Goal: Information Seeking & Learning: Learn about a topic

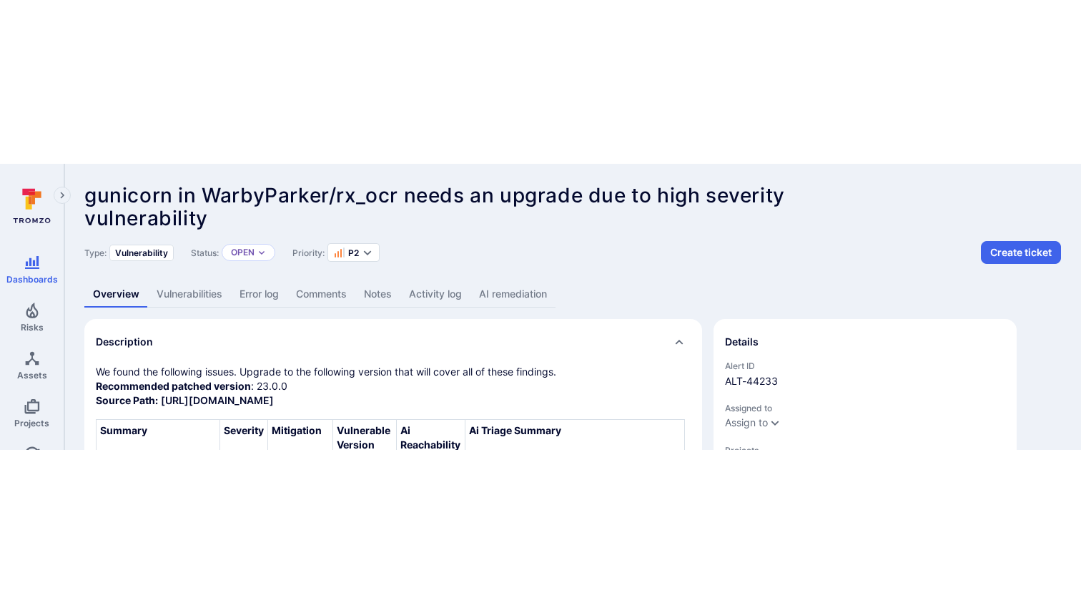
scroll to position [79, 0]
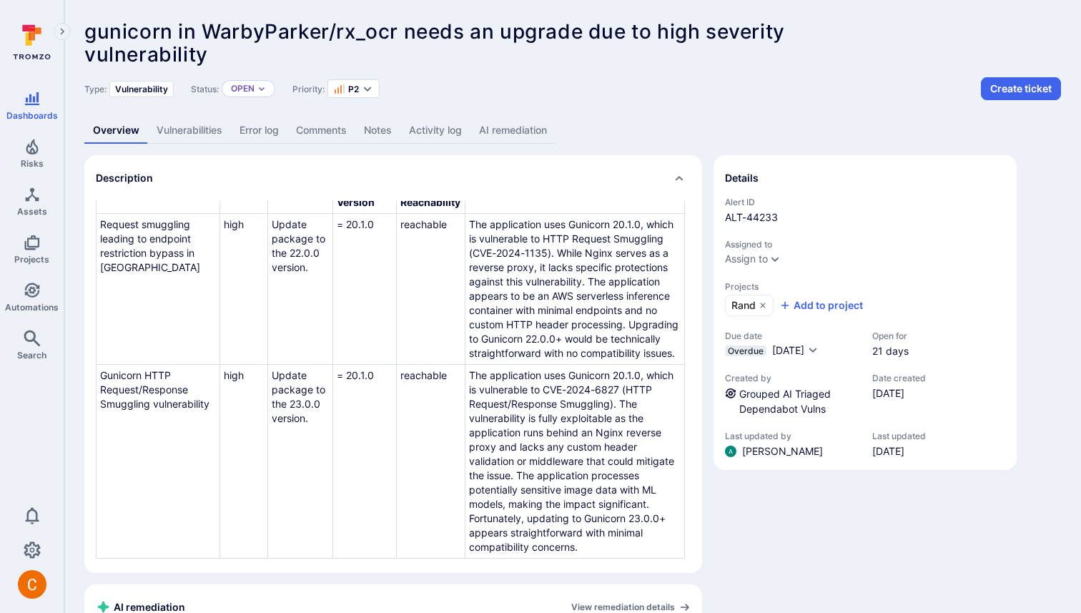
click at [533, 127] on link "AI remediation" at bounding box center [512, 130] width 85 height 26
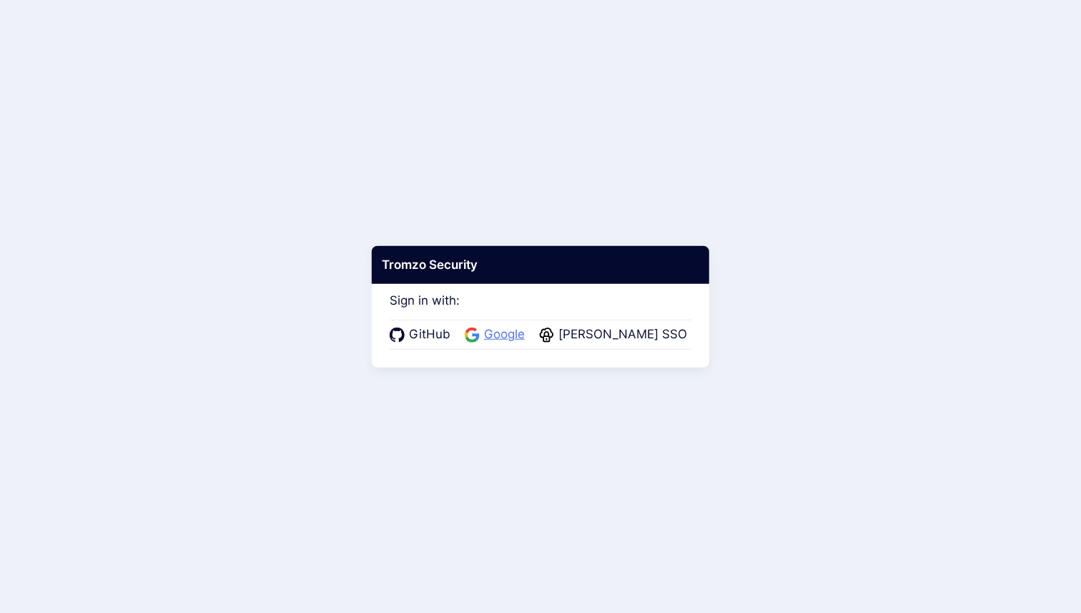
click at [511, 341] on span "Google" at bounding box center [504, 334] width 49 height 19
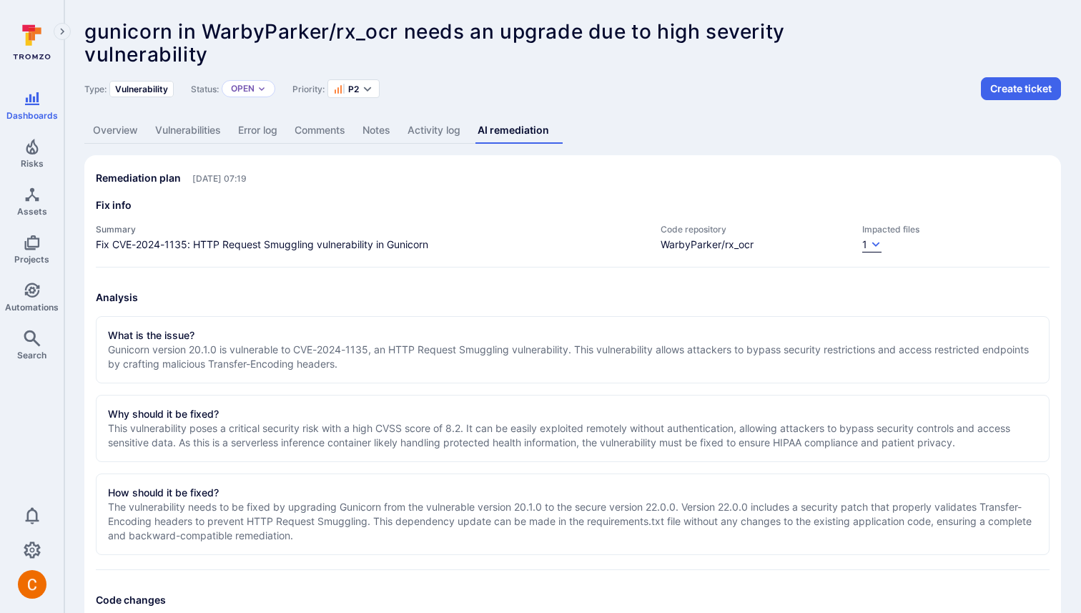
click at [864, 247] on div "1" at bounding box center [864, 244] width 5 height 14
click at [797, 190] on div at bounding box center [540, 306] width 1081 height 613
click at [872, 243] on icon "button" at bounding box center [875, 244] width 11 height 11
click at [822, 204] on div at bounding box center [540, 306] width 1081 height 613
click at [877, 245] on icon "button" at bounding box center [875, 244] width 11 height 11
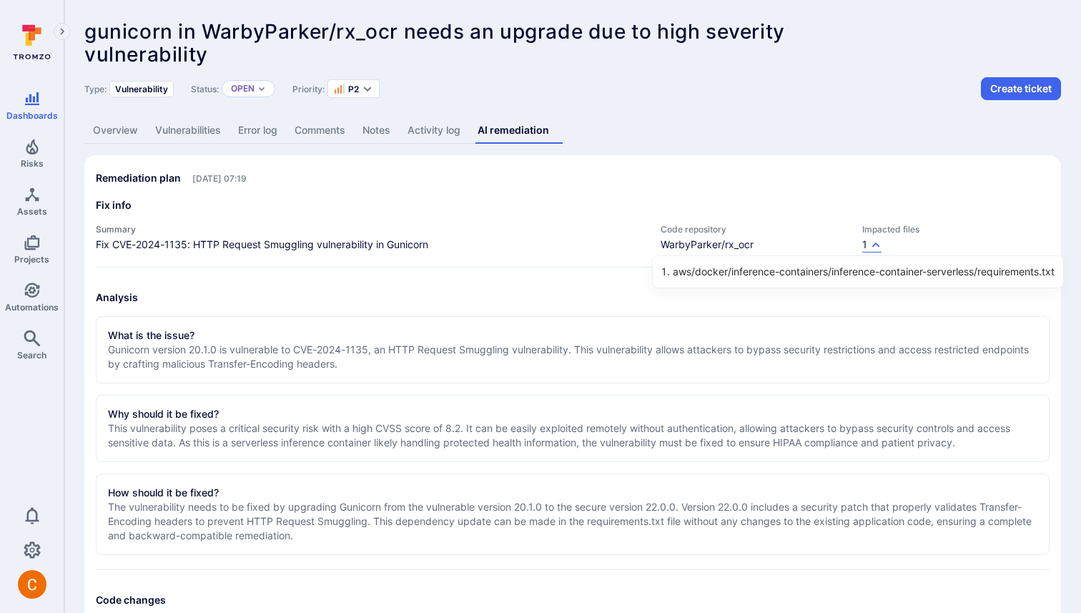
click at [856, 182] on div at bounding box center [540, 306] width 1081 height 613
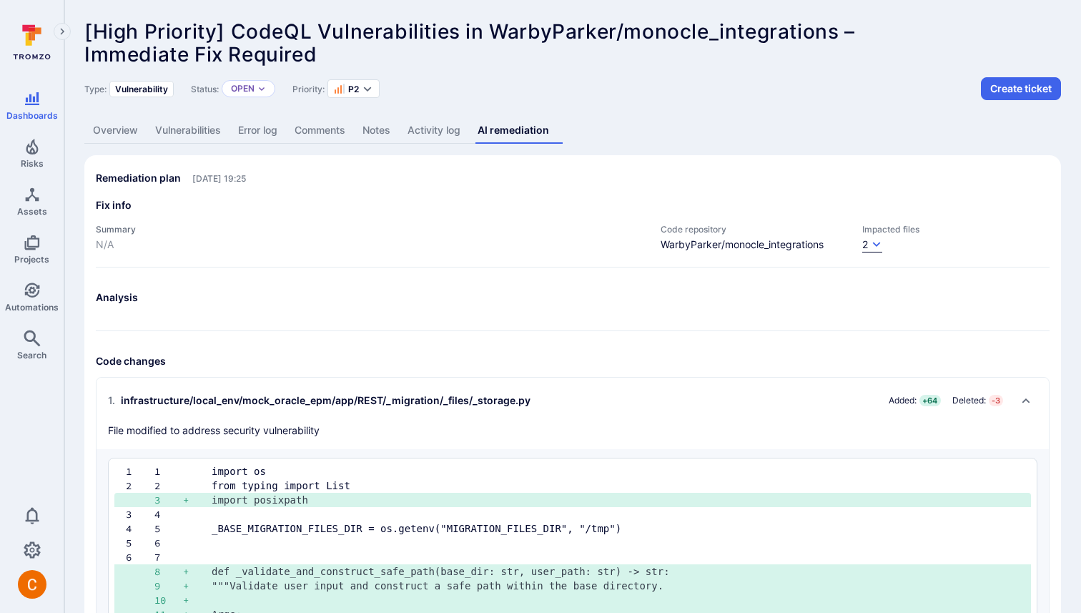
click at [867, 245] on div "2" at bounding box center [865, 244] width 6 height 14
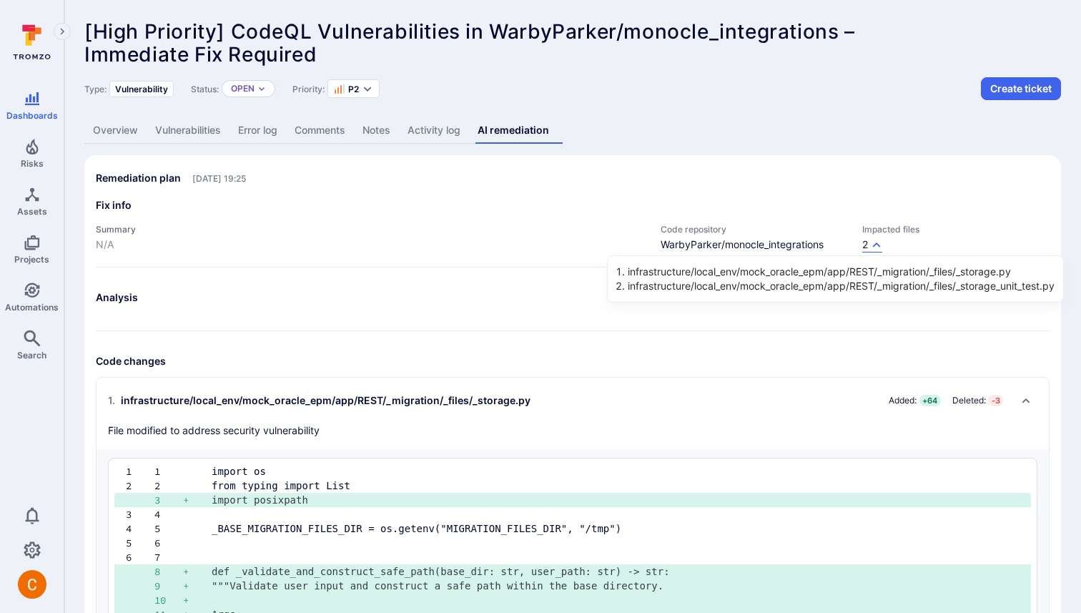
click at [861, 203] on div at bounding box center [540, 306] width 1081 height 613
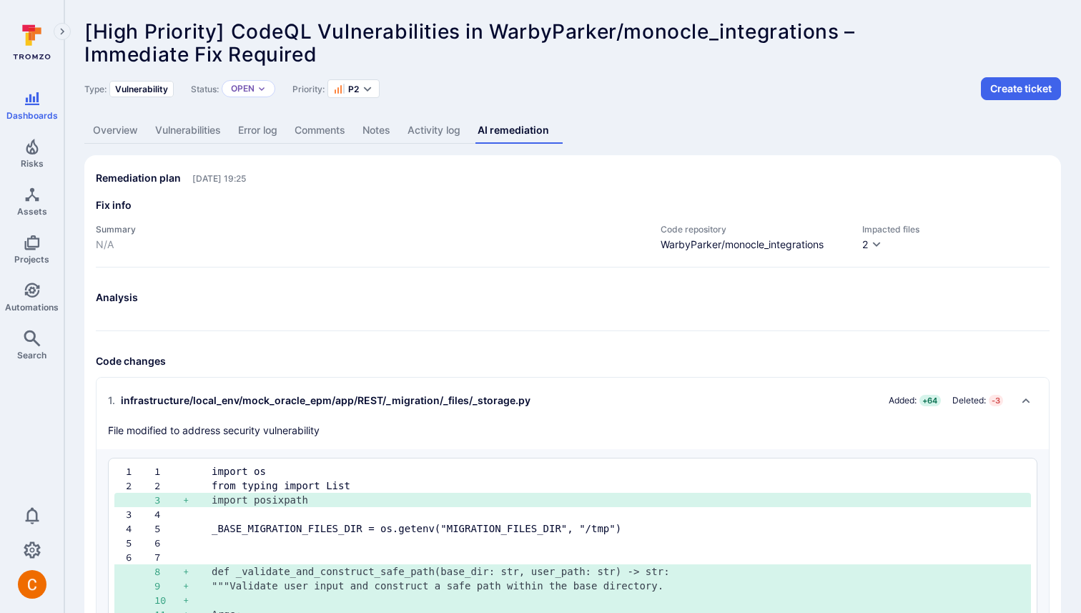
click at [867, 235] on div "Impacted files 2" at bounding box center [955, 238] width 187 height 29
click at [867, 242] on div "2" at bounding box center [865, 244] width 6 height 14
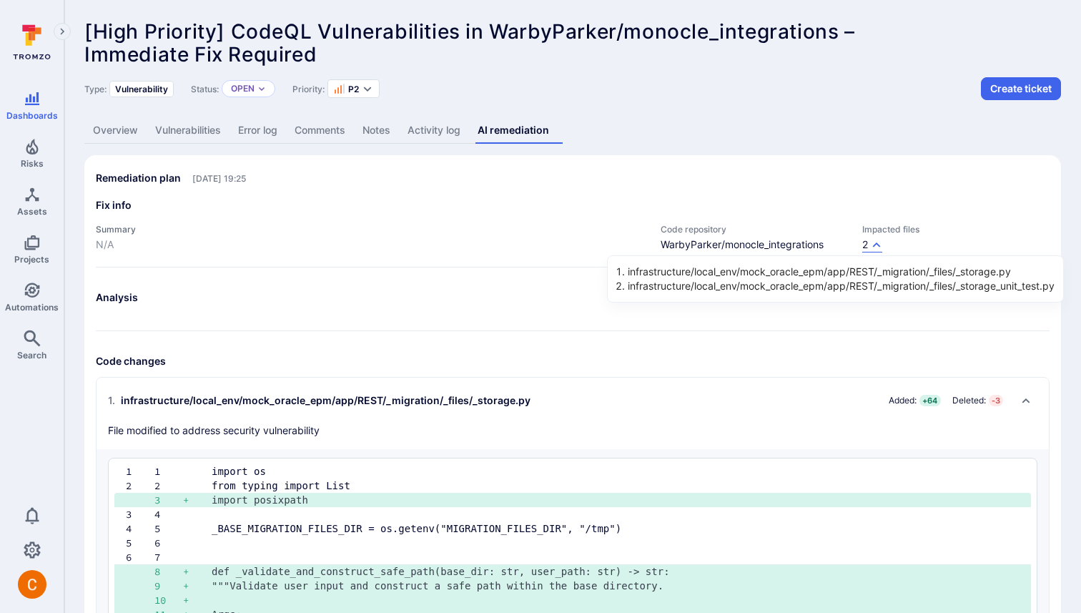
click at [846, 142] on div at bounding box center [540, 306] width 1081 height 613
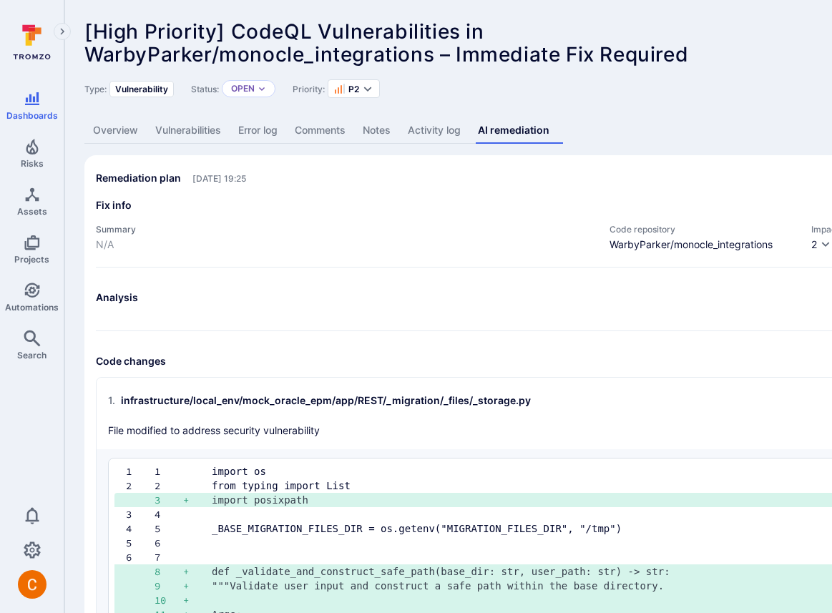
click at [776, 168] on div "Remediation plan [DATE] 19:25" at bounding box center [547, 178] width 902 height 23
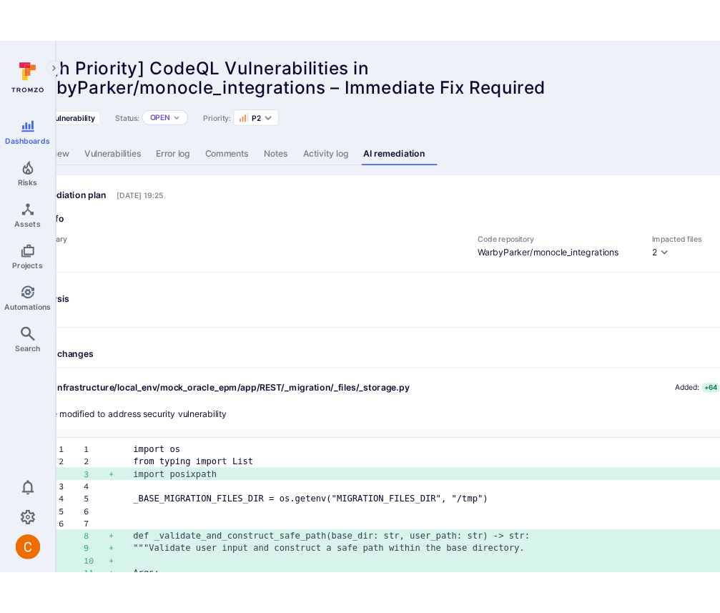
scroll to position [0, 198]
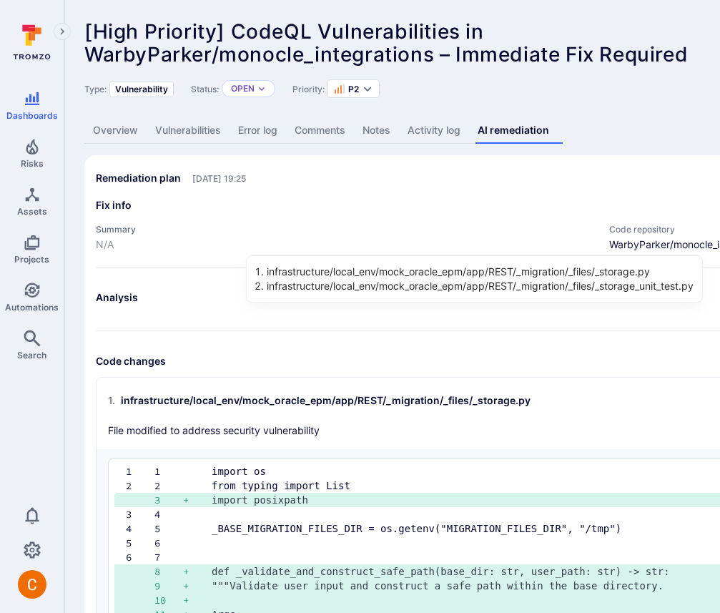
click at [537, 210] on div at bounding box center [360, 306] width 720 height 613
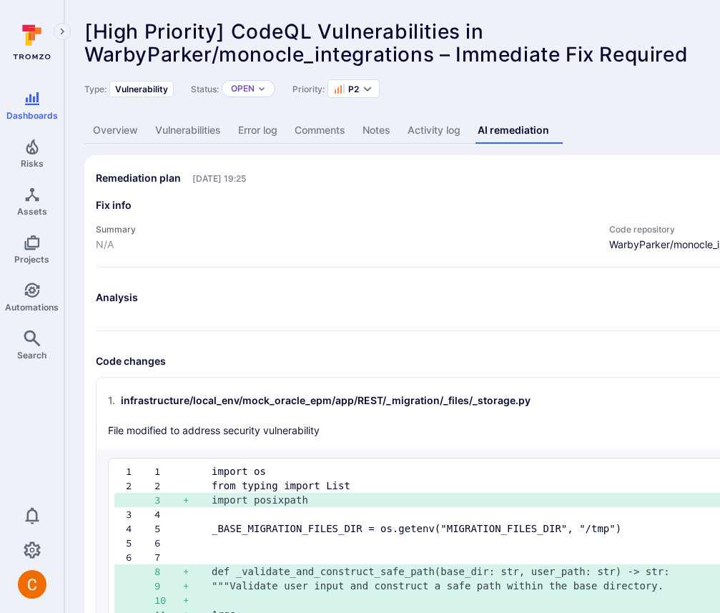
click at [498, 253] on div "Fix info Summary N/A Code repository WarbyParker/monocle_integrations Impacted …" at bounding box center [547, 232] width 902 height 69
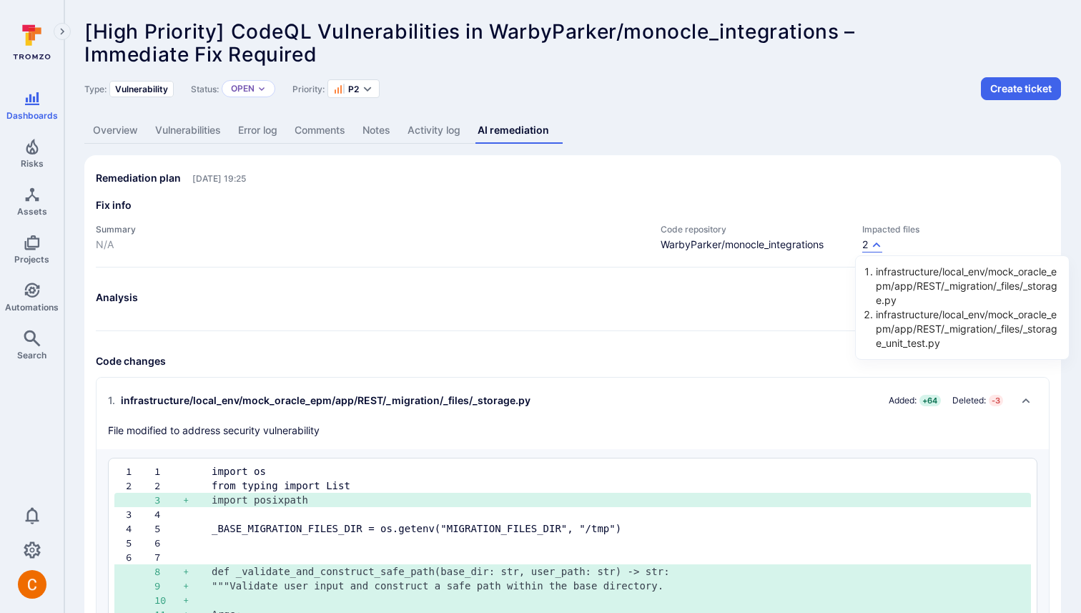
click at [719, 137] on div at bounding box center [540, 306] width 1081 height 613
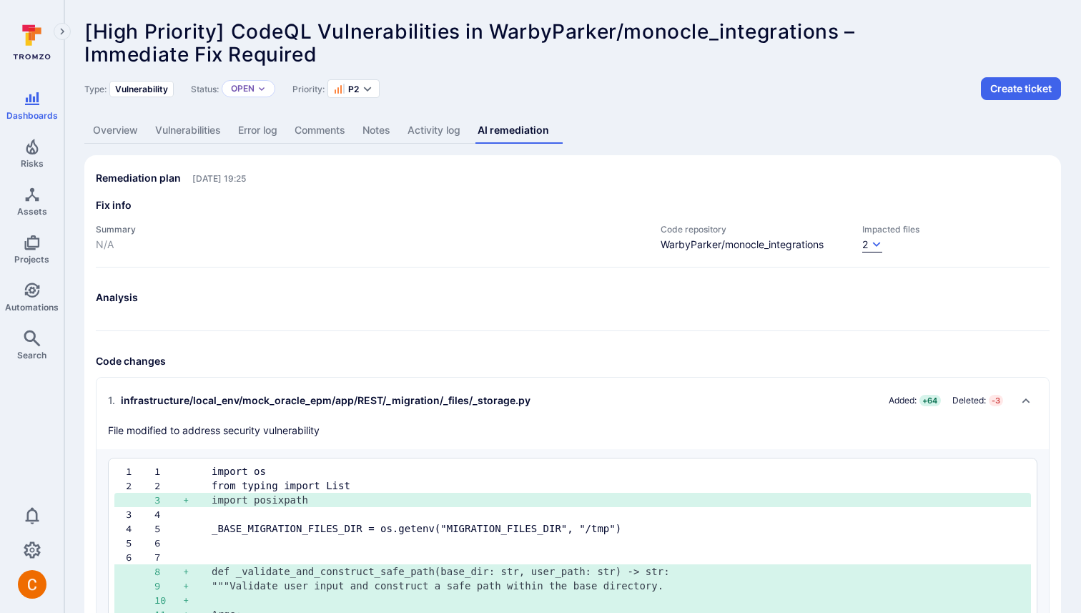
click at [719, 247] on div "2" at bounding box center [865, 244] width 6 height 14
click at [862, 239] on div "2" at bounding box center [865, 244] width 6 height 14
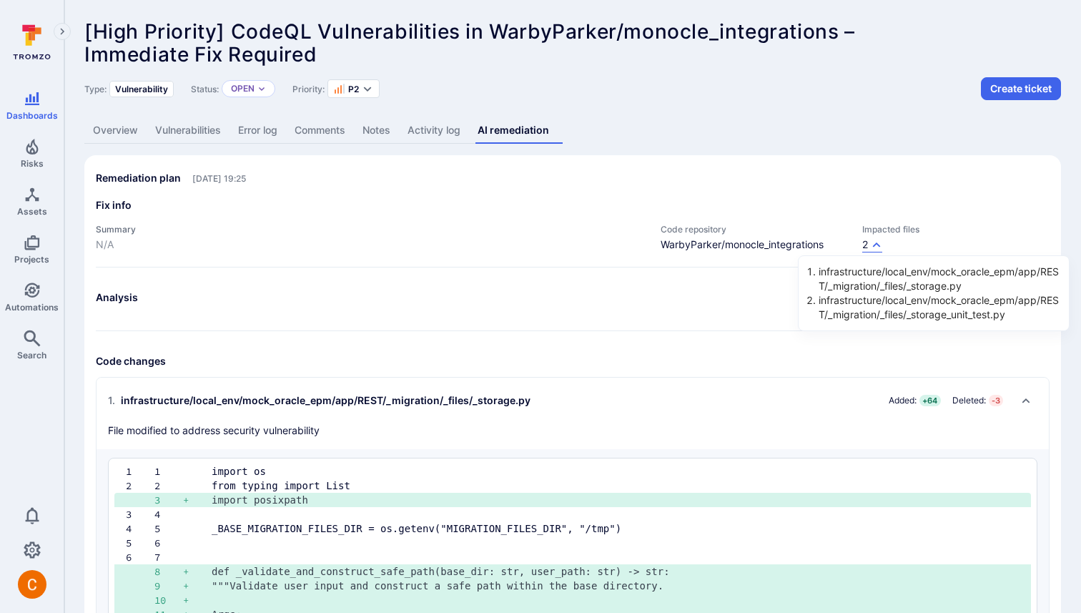
click at [849, 154] on div at bounding box center [540, 306] width 1081 height 613
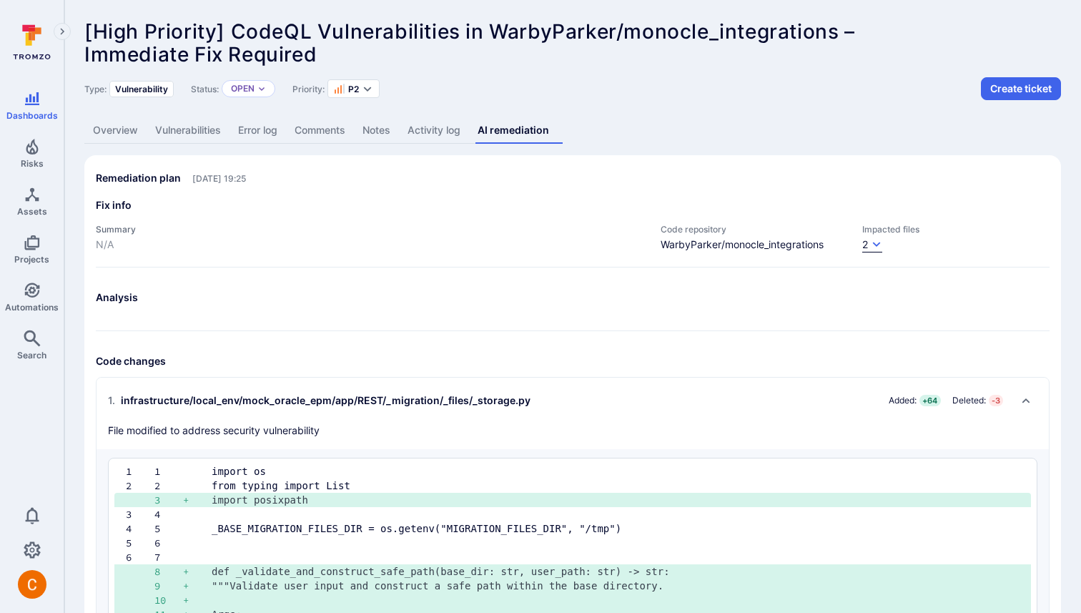
click at [873, 241] on icon "button" at bounding box center [876, 244] width 11 height 11
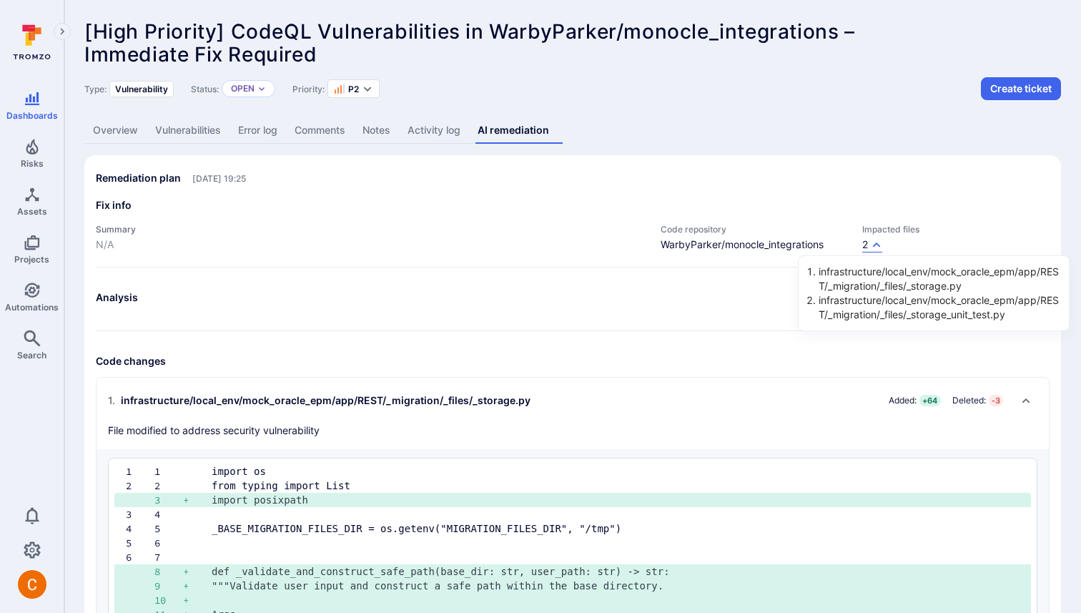
click at [879, 199] on div at bounding box center [540, 306] width 1081 height 613
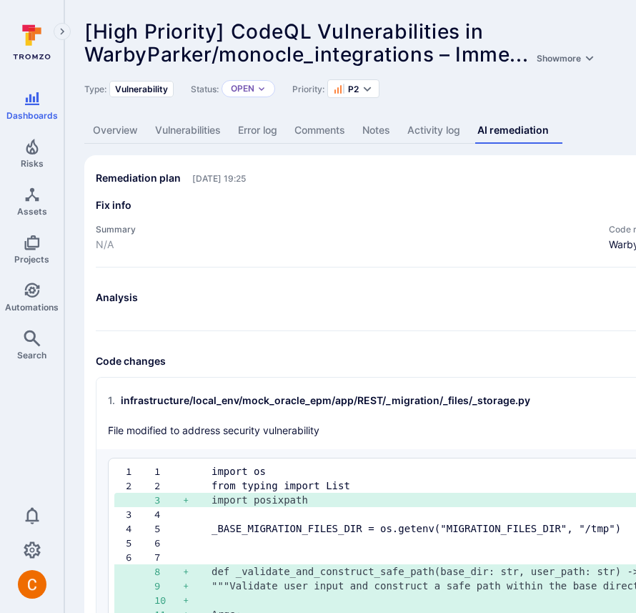
click at [548, 180] on div "Remediation plan Oct 6, 2025 at 19:25" at bounding box center [547, 178] width 902 height 23
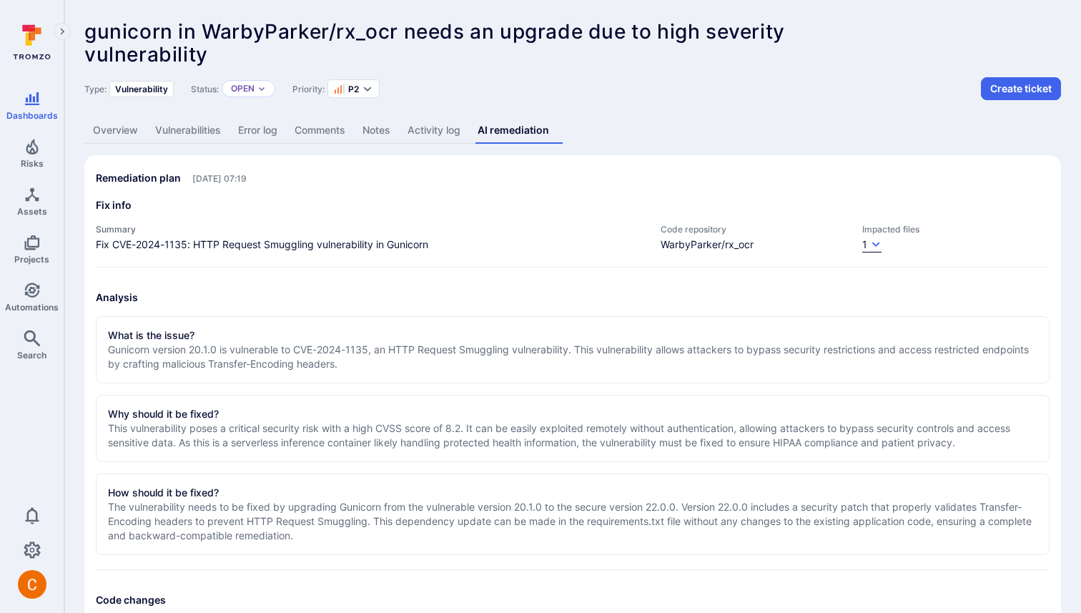
click at [865, 248] on div "1" at bounding box center [864, 244] width 5 height 14
click at [860, 180] on div at bounding box center [540, 306] width 1081 height 613
click at [863, 245] on div "1" at bounding box center [864, 244] width 5 height 14
click at [871, 248] on icon "button" at bounding box center [875, 244] width 11 height 11
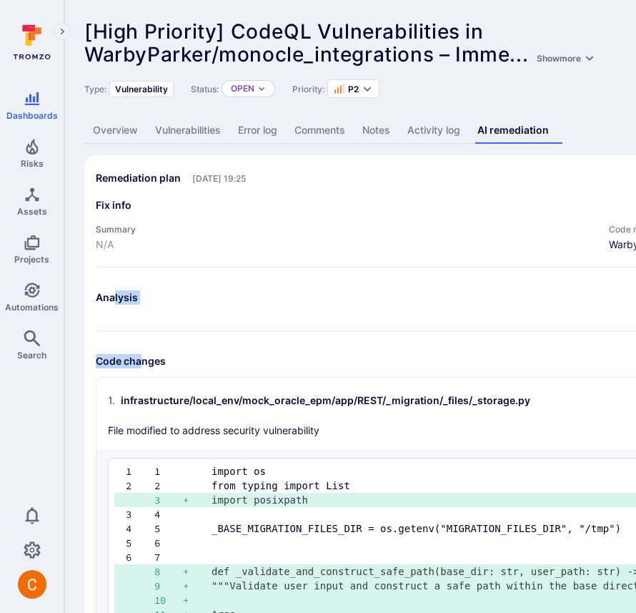
drag, startPoint x: 115, startPoint y: 296, endPoint x: 144, endPoint y: 361, distance: 71.1
click at [144, 361] on h3 "Code changes" at bounding box center [547, 361] width 902 height 14
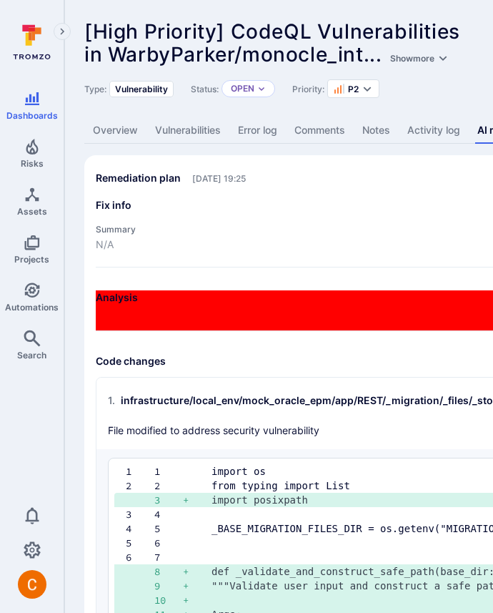
click at [102, 133] on link "Overview" at bounding box center [115, 130] width 62 height 26
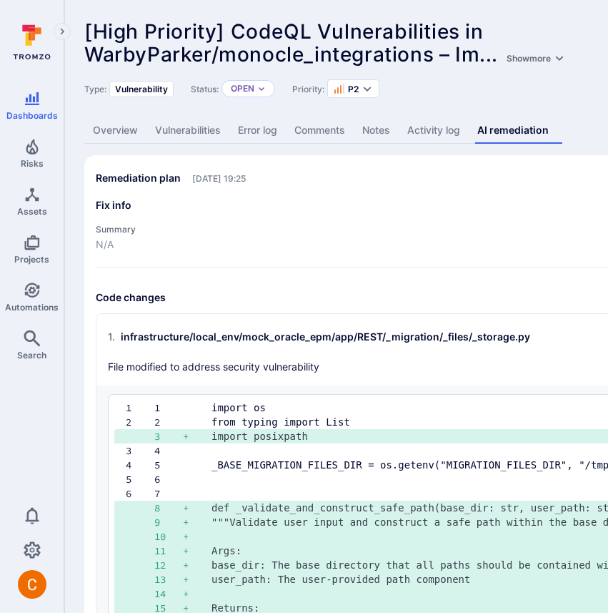
click at [490, 216] on div "Fix info Summary N/A Code repository WarbyParker/monocle_integrations Impacted …" at bounding box center [547, 232] width 902 height 69
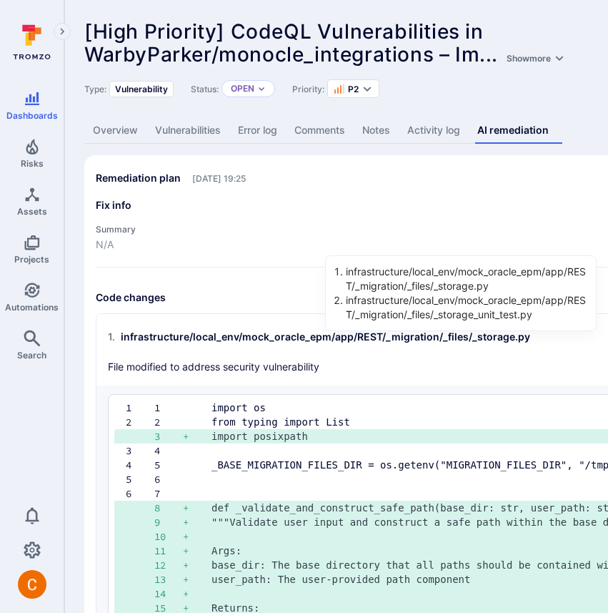
click at [405, 199] on div at bounding box center [304, 306] width 608 height 613
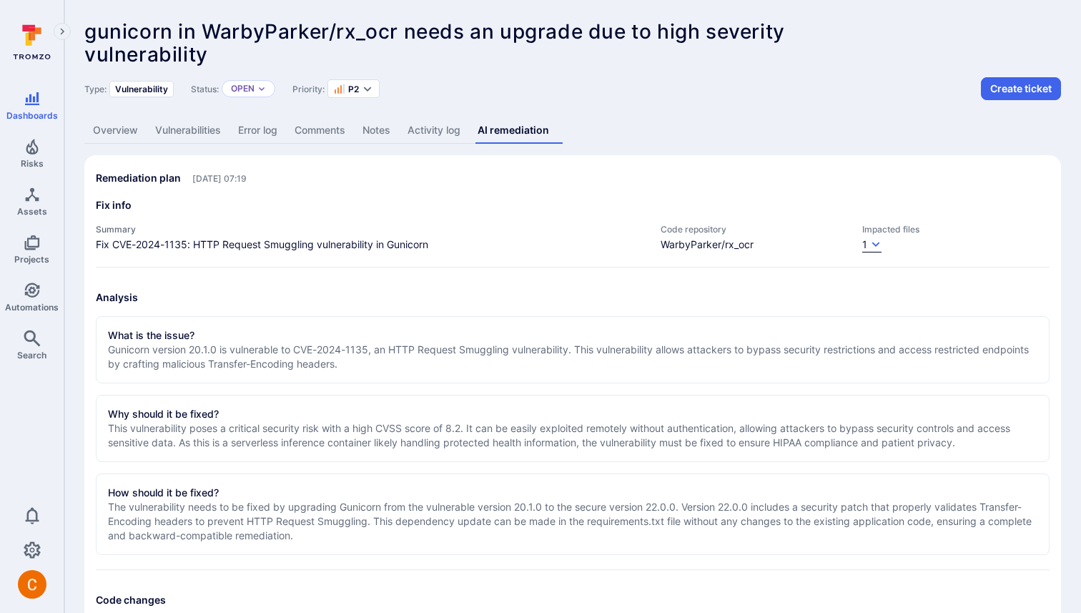
click at [636, 250] on button "1" at bounding box center [871, 244] width 19 height 15
click at [636, 246] on div at bounding box center [540, 306] width 1081 height 613
click at [636, 175] on div "Remediation plan Oct 2, 2025 at 07:19" at bounding box center [573, 178] width 954 height 23
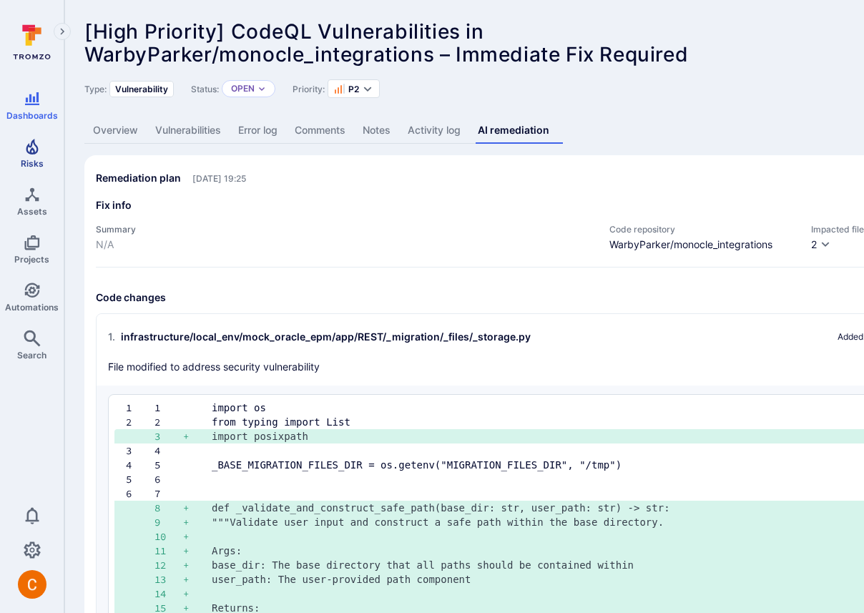
click at [31, 137] on link "Risks" at bounding box center [32, 153] width 64 height 42
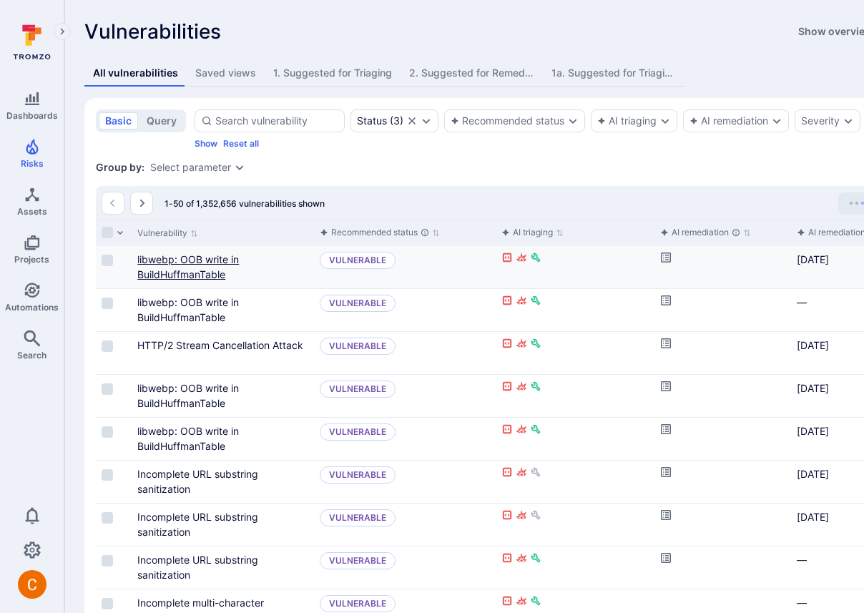
click at [161, 270] on link "libwebp: OOB write in BuildHuffmanTable" at bounding box center [188, 266] width 102 height 27
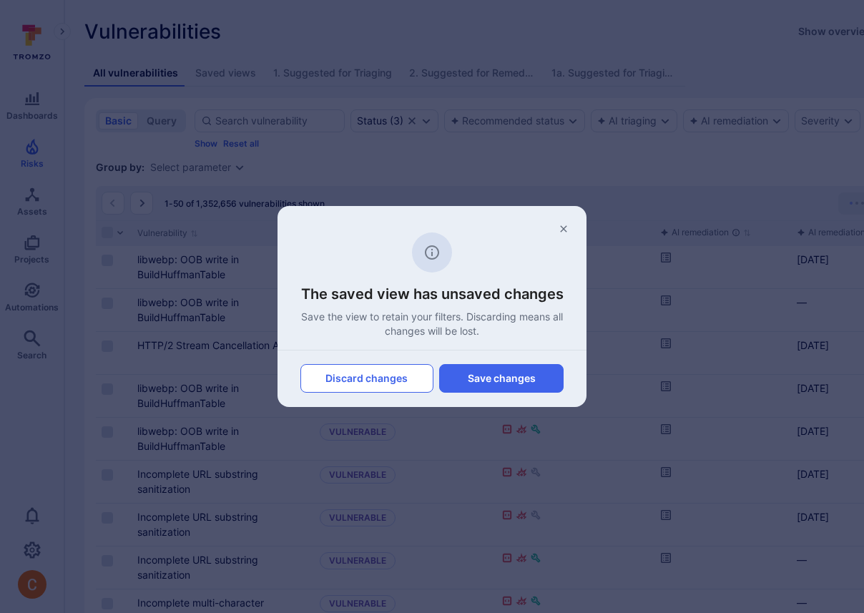
click at [426, 375] on button "Discard changes" at bounding box center [366, 378] width 133 height 29
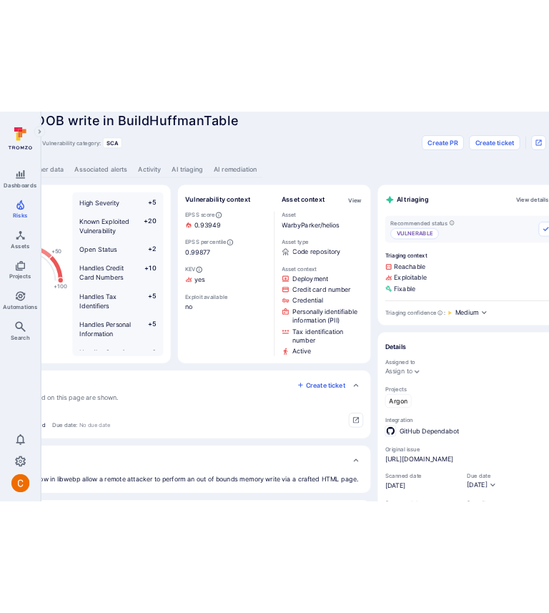
scroll to position [0, 119]
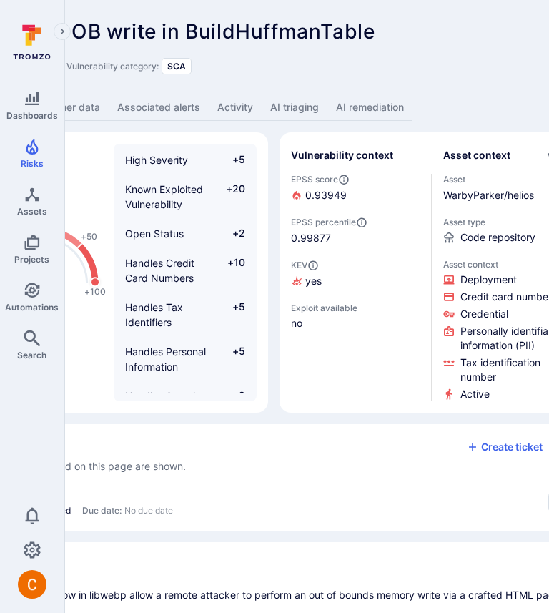
click at [385, 100] on link "AI remediation" at bounding box center [369, 107] width 85 height 26
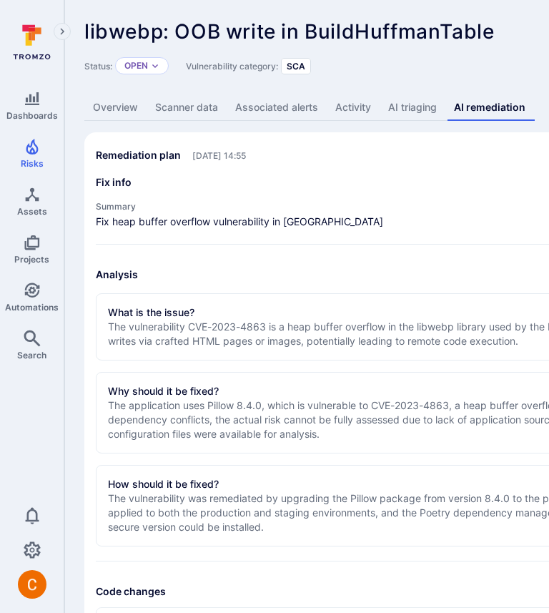
scroll to position [0, 6]
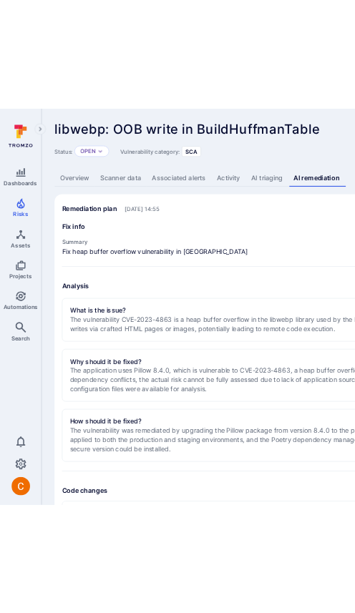
scroll to position [0, 6]
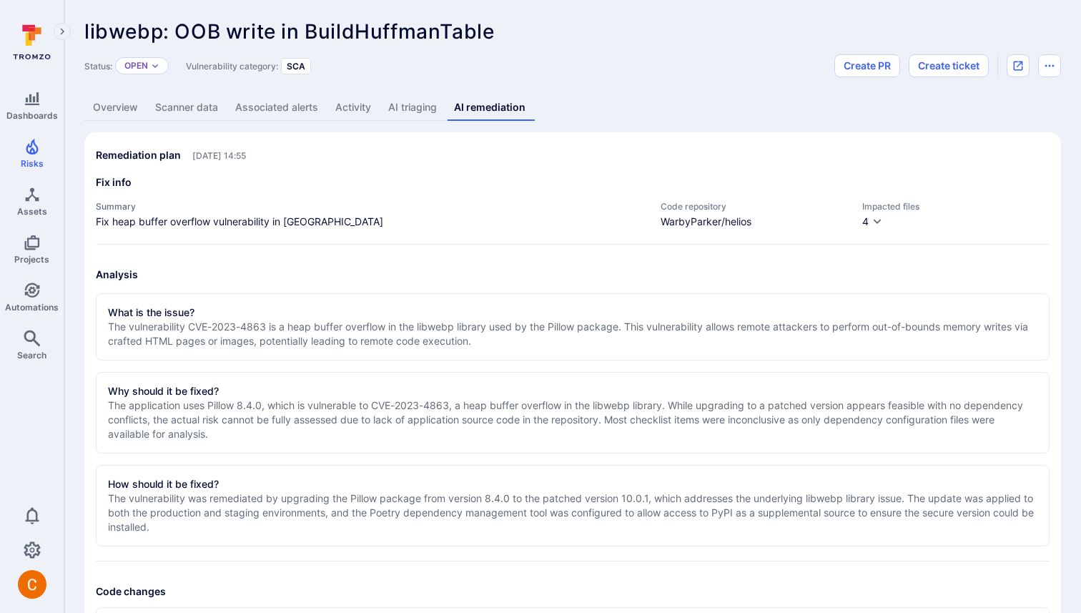
click at [120, 120] on link "Overview" at bounding box center [115, 107] width 62 height 26
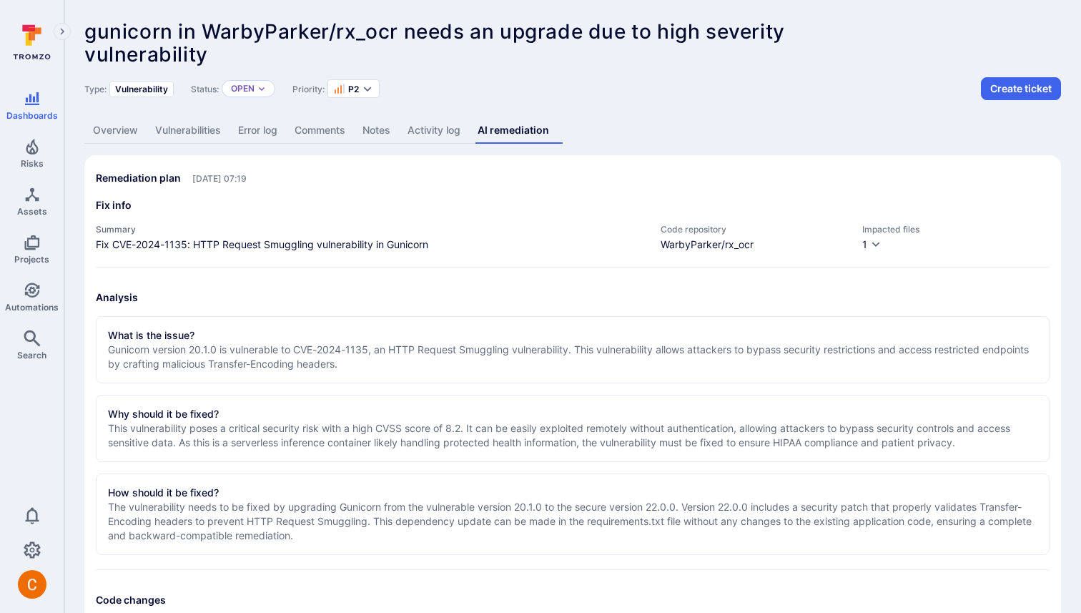
click at [116, 127] on link "Overview" at bounding box center [115, 130] width 62 height 26
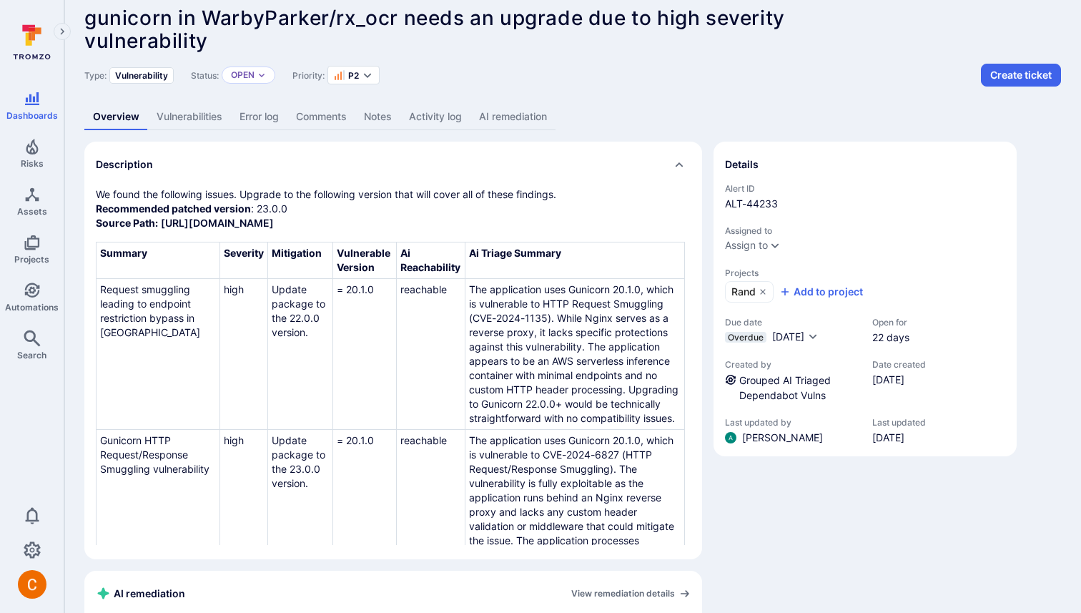
scroll to position [230, 0]
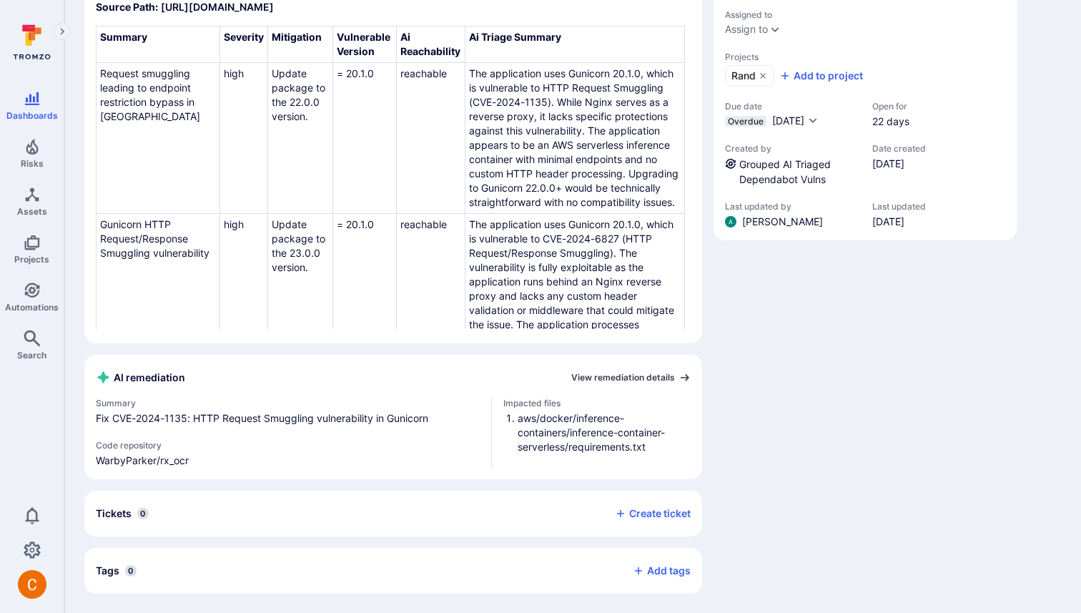
click at [603, 377] on link "View remediation details" at bounding box center [630, 377] width 119 height 11
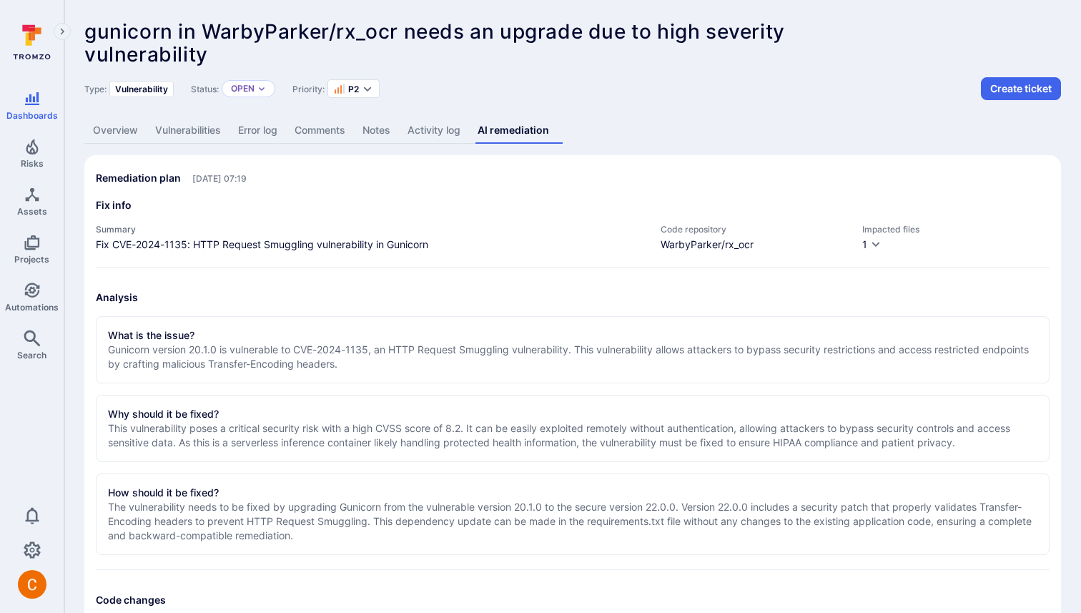
click at [114, 133] on link "Overview" at bounding box center [115, 130] width 62 height 26
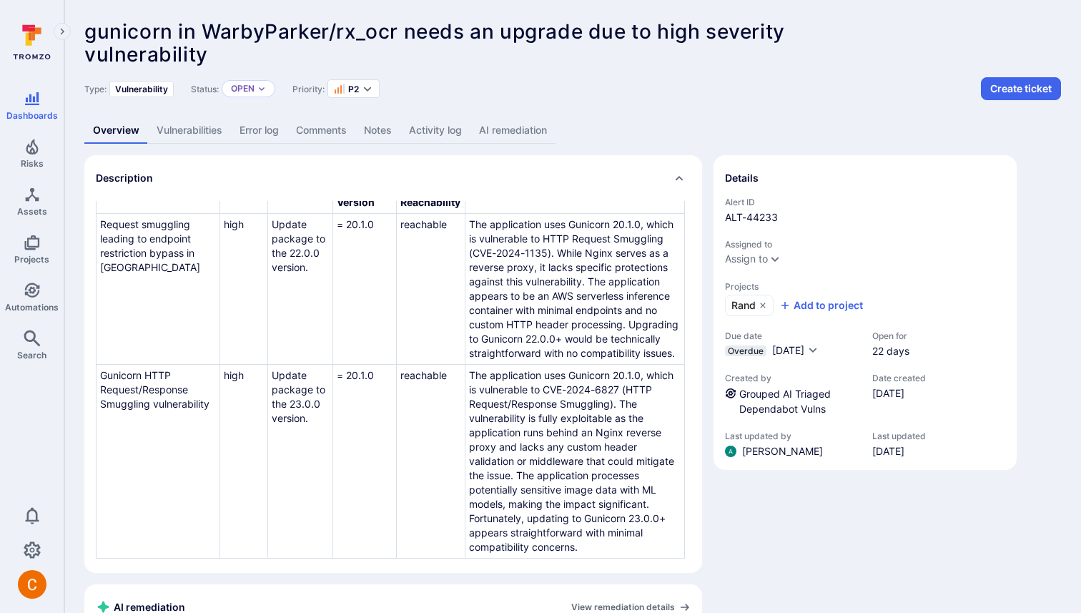
scroll to position [230, 0]
